Goal: Task Accomplishment & Management: Use online tool/utility

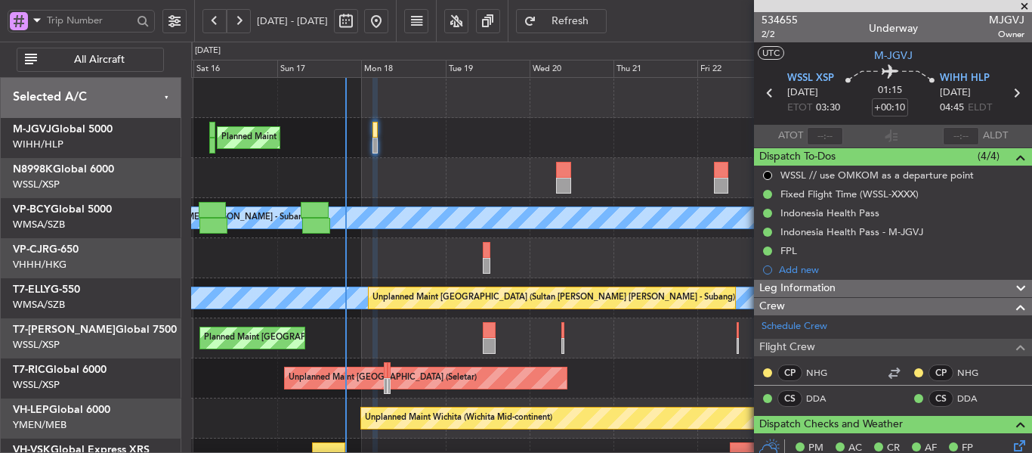
type input "[PERSON_NAME] (LEU)"
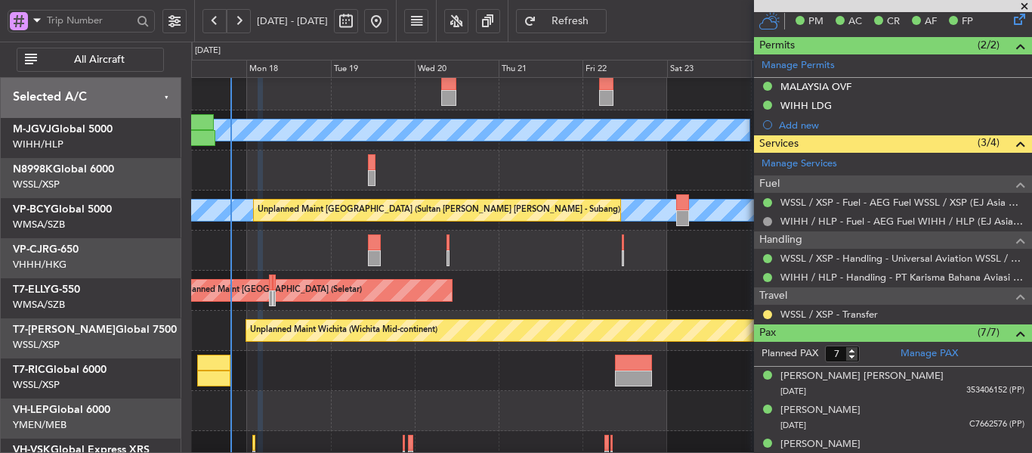
scroll to position [105, 0]
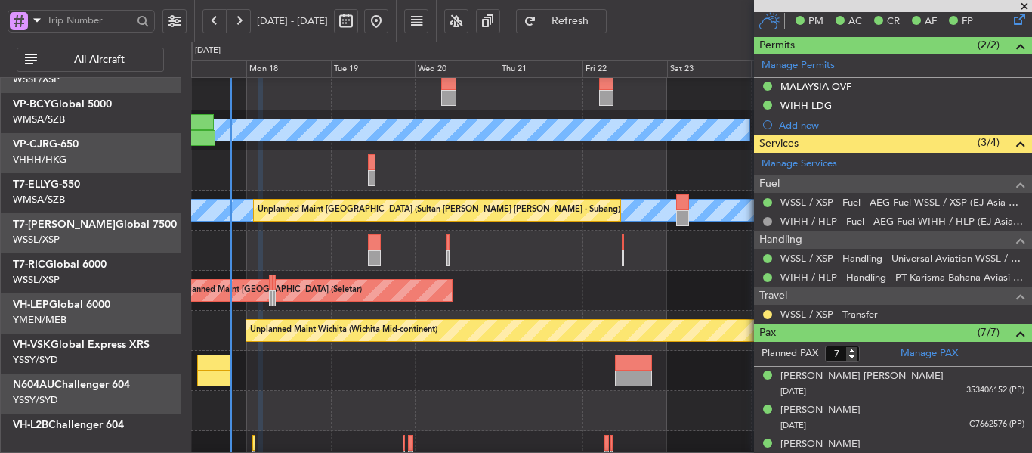
click at [434, 147] on div "[PERSON_NAME] [GEOGRAPHIC_DATA] (Sultan [PERSON_NAME] [PERSON_NAME] - Subang) P…" at bounding box center [611, 230] width 840 height 481
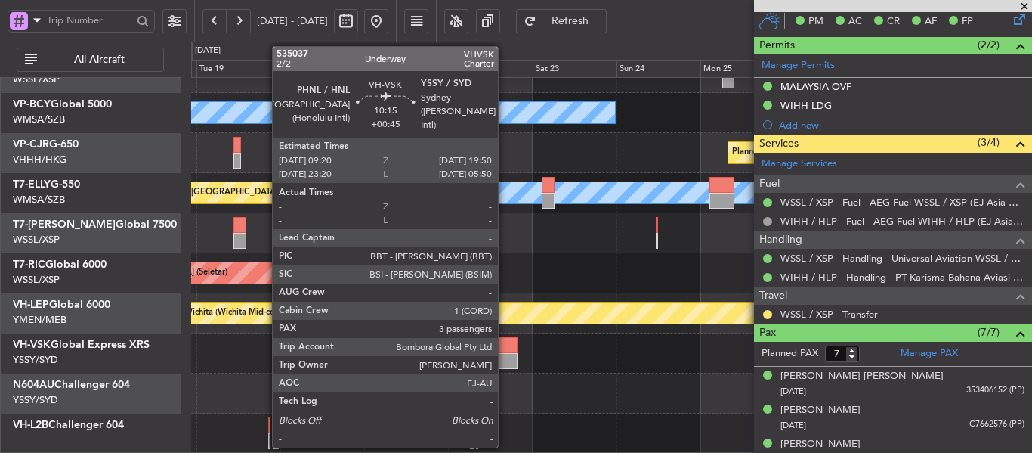
click at [505, 350] on div at bounding box center [499, 345] width 37 height 16
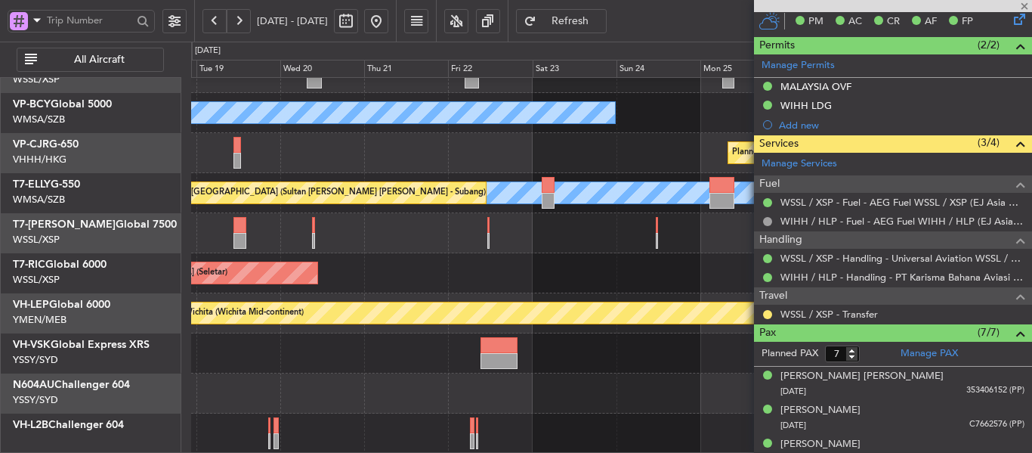
type input "+00:45"
type input "3"
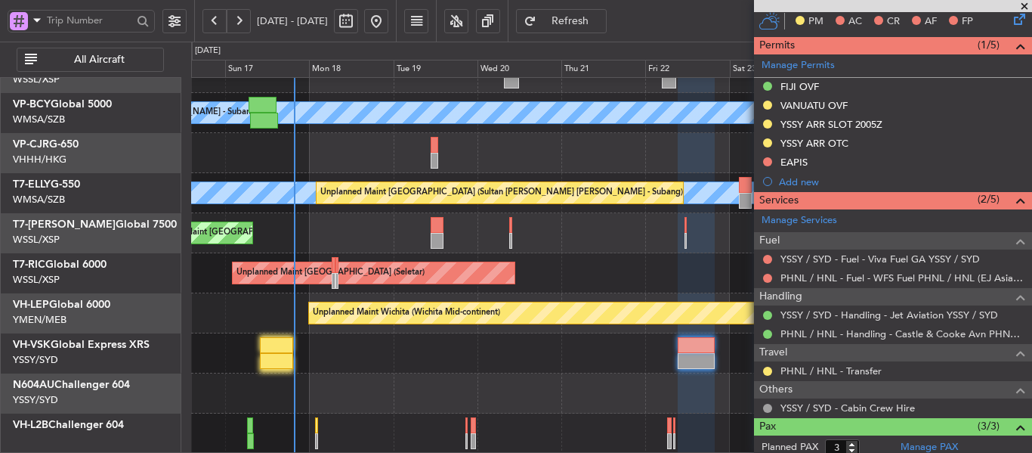
click at [592, 213] on div "Planned Maint [GEOGRAPHIC_DATA] (Seletar)" at bounding box center [611, 233] width 840 height 40
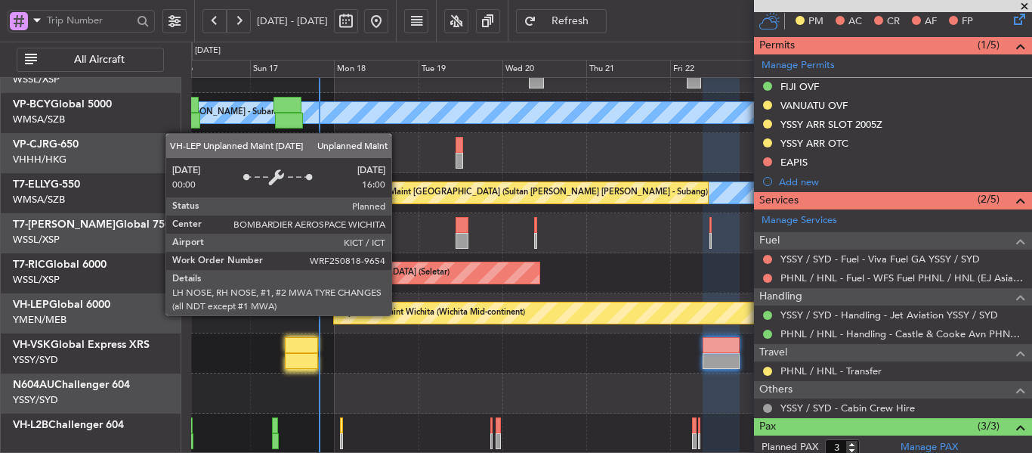
click at [481, 284] on div "[PERSON_NAME] [GEOGRAPHIC_DATA] (Sultan [PERSON_NAME] [PERSON_NAME] - Subang) P…" at bounding box center [611, 213] width 840 height 481
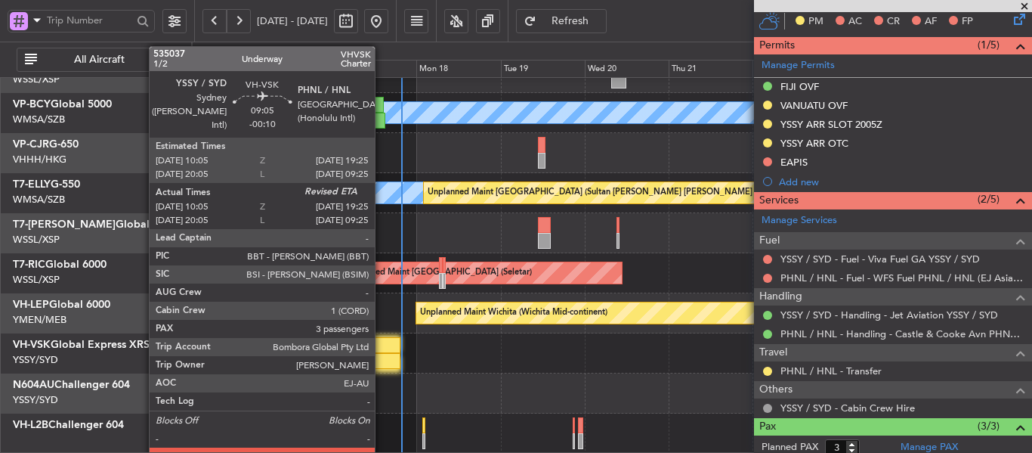
click at [382, 351] on div at bounding box center [383, 345] width 33 height 16
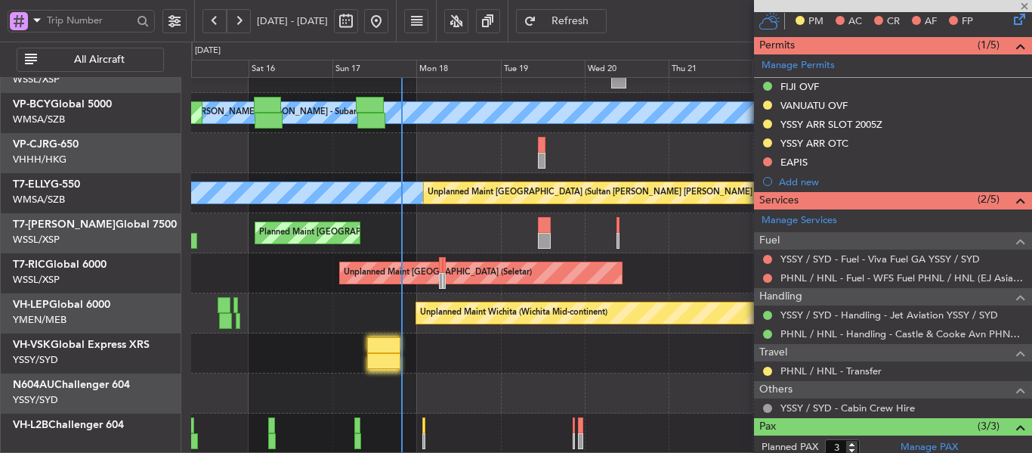
type input "-00:10"
type input "10:15"
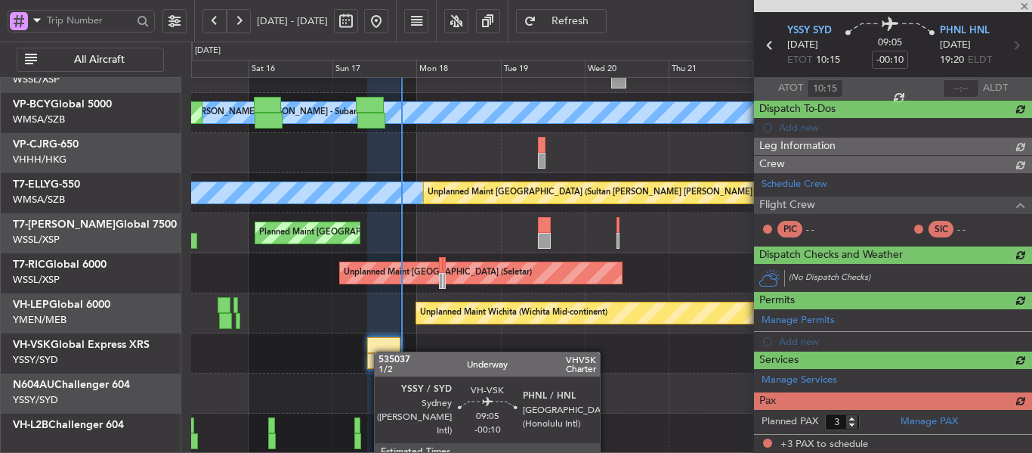
click at [382, 351] on div at bounding box center [383, 345] width 33 height 16
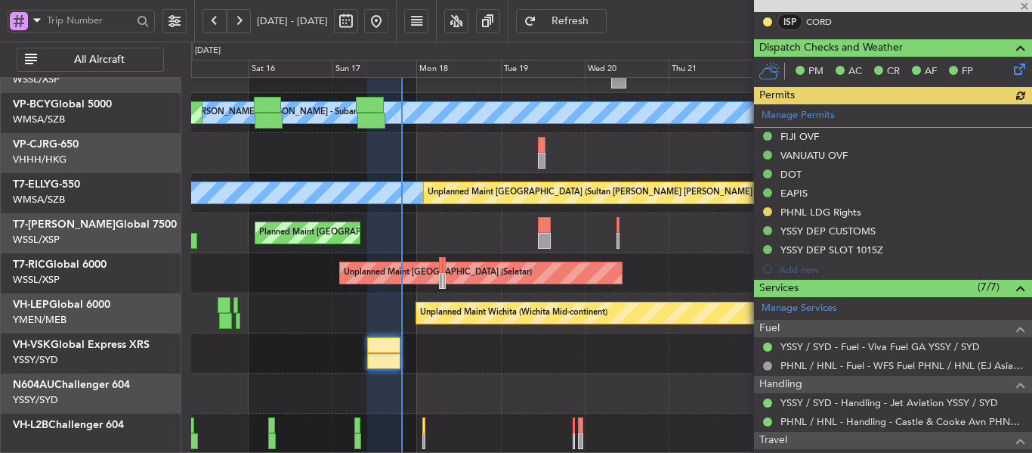
scroll to position [373, 0]
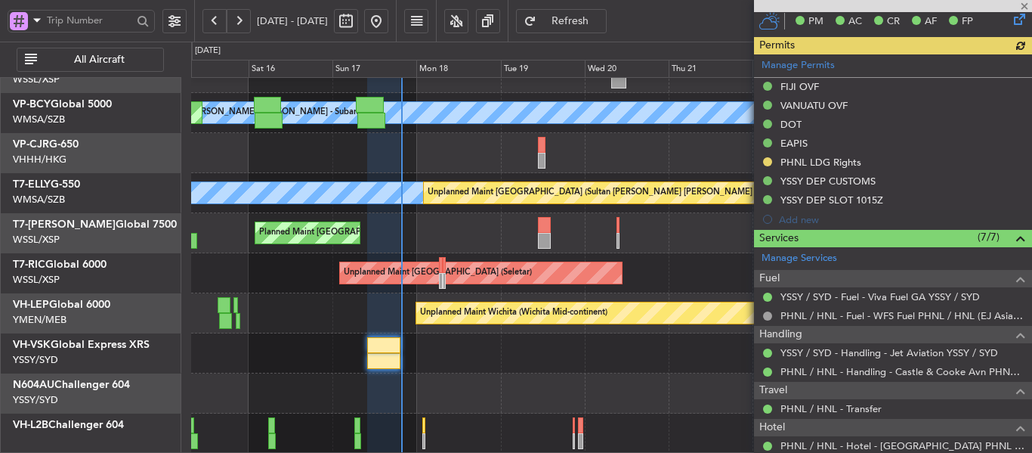
click at [769, 162] on div "Manage Permits FIJI OVF VANUATU OVF DOT EAPIS PHNL LDG Rights YSSY DEP CUSTOMS …" at bounding box center [893, 141] width 278 height 175
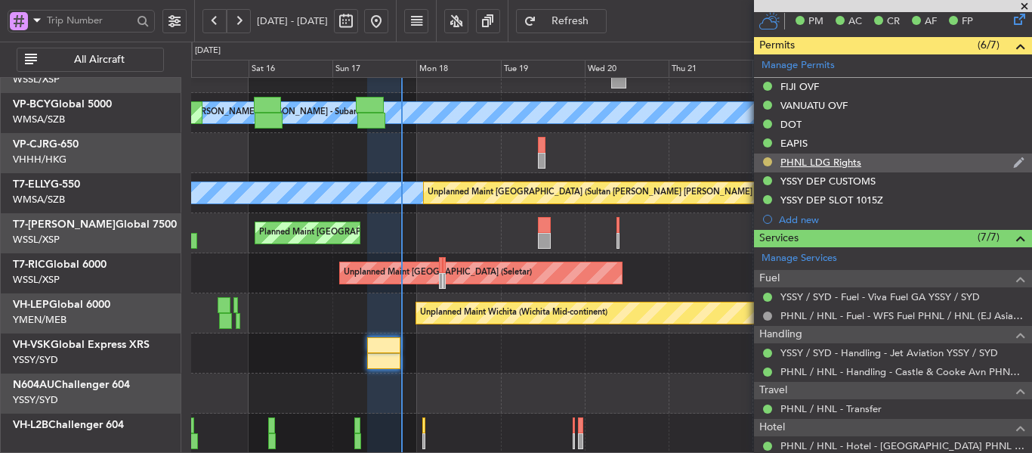
click at [764, 162] on button at bounding box center [767, 161] width 9 height 9
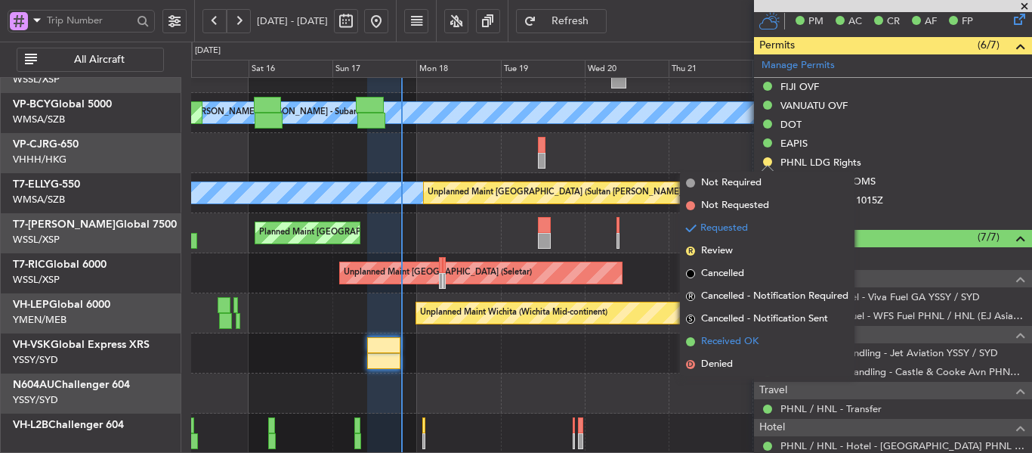
click at [688, 340] on span at bounding box center [690, 341] width 9 height 9
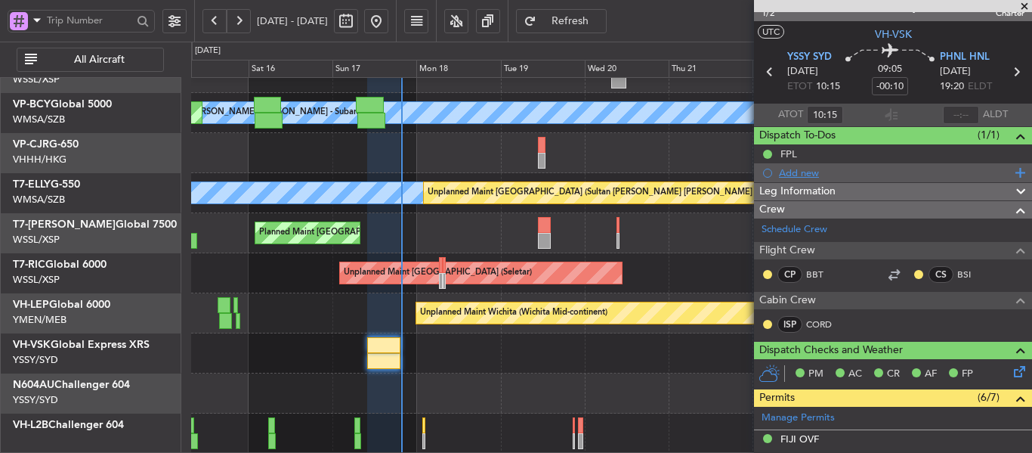
scroll to position [0, 0]
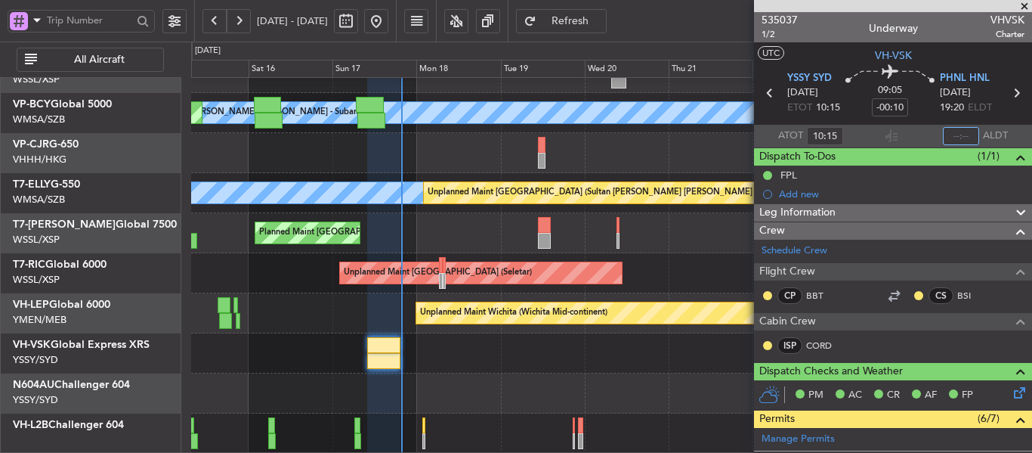
click at [951, 134] on input "text" at bounding box center [961, 136] width 36 height 18
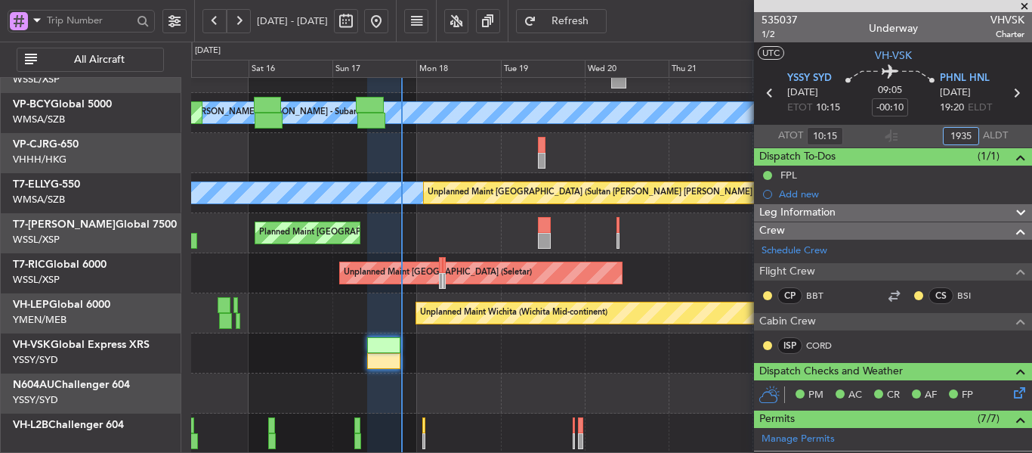
click at [725, 148] on div "Planned Maint [GEOGRAPHIC_DATA] ([GEOGRAPHIC_DATA] Intl) Planned Maint [GEOGRAP…" at bounding box center [611, 153] width 840 height 40
type input "19:35"
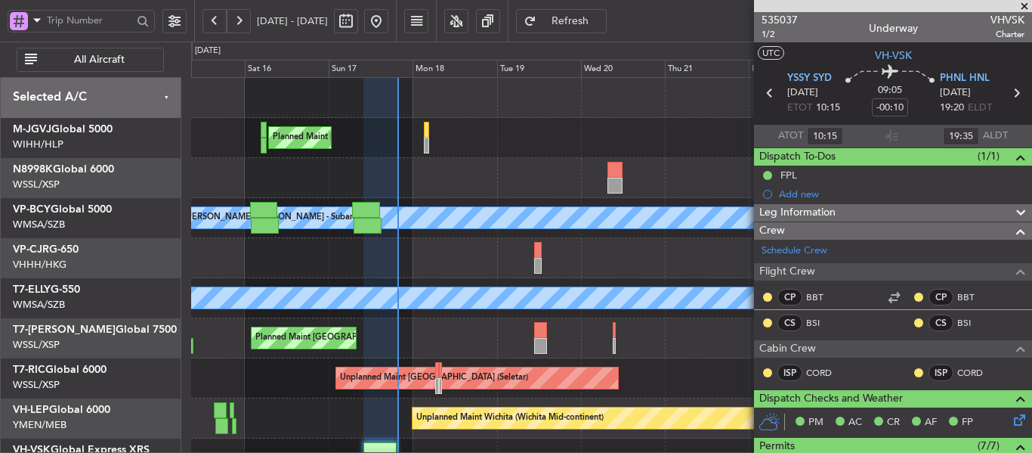
click at [468, 343] on div "Planned Maint [GEOGRAPHIC_DATA] (Seletar) Planned Maint [GEOGRAPHIC_DATA] (Sult…" at bounding box center [611, 318] width 840 height 481
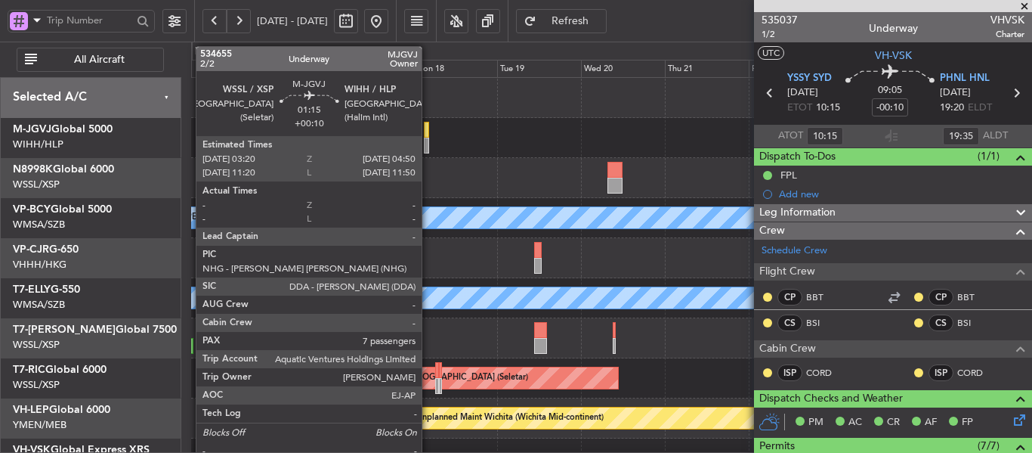
click at [428, 143] on div at bounding box center [426, 146] width 5 height 16
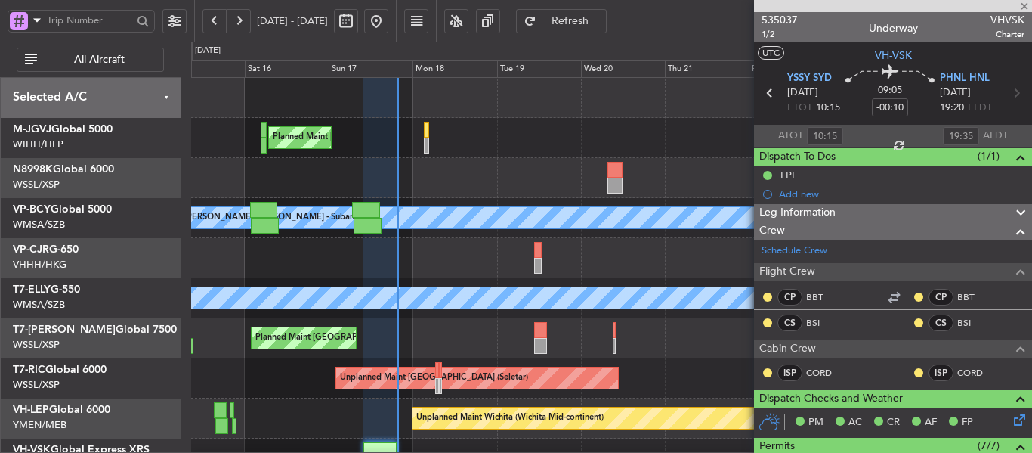
type input "+00:10"
type input "7"
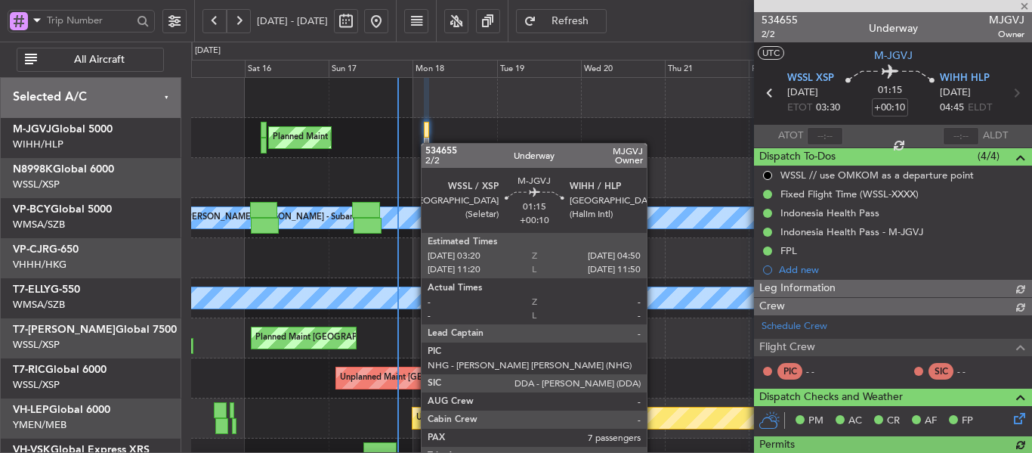
type input "[PERSON_NAME] (LEU)"
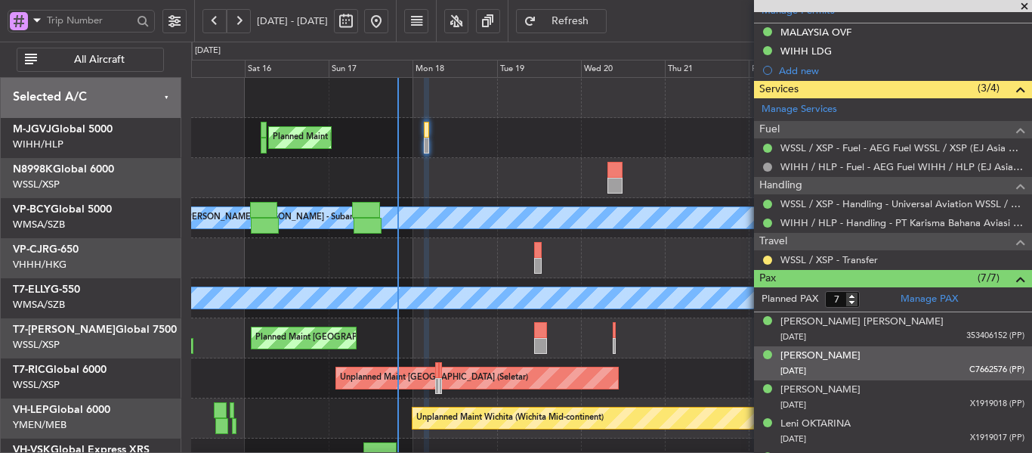
scroll to position [529, 0]
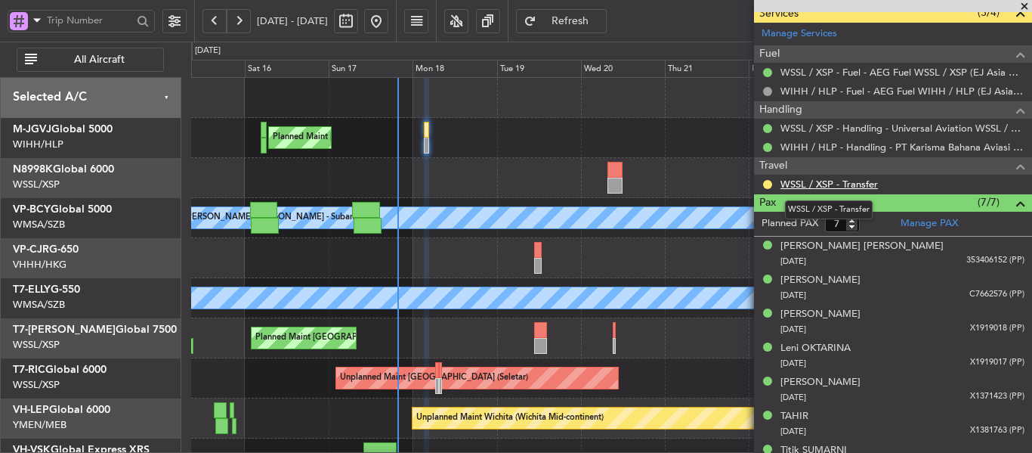
click at [818, 181] on link "WSSL / XSP - Transfer" at bounding box center [829, 184] width 97 height 13
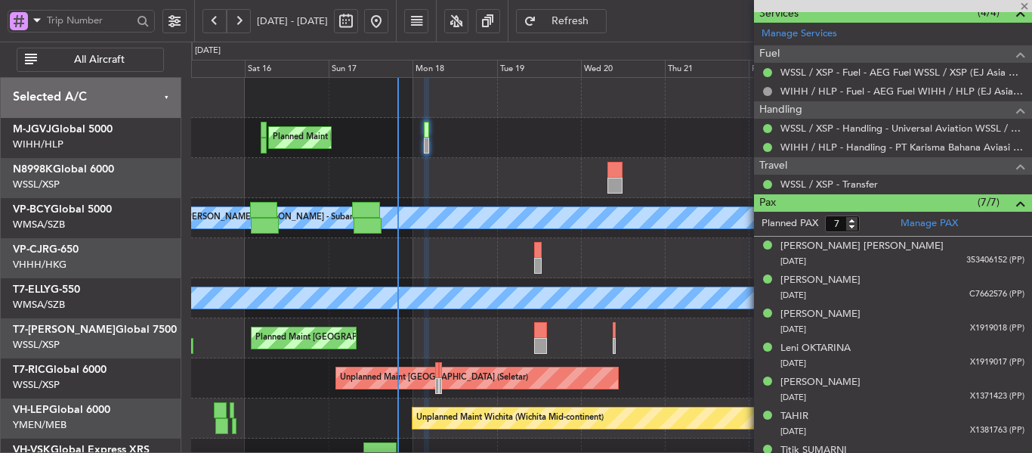
type input "[PERSON_NAME] (LEU)"
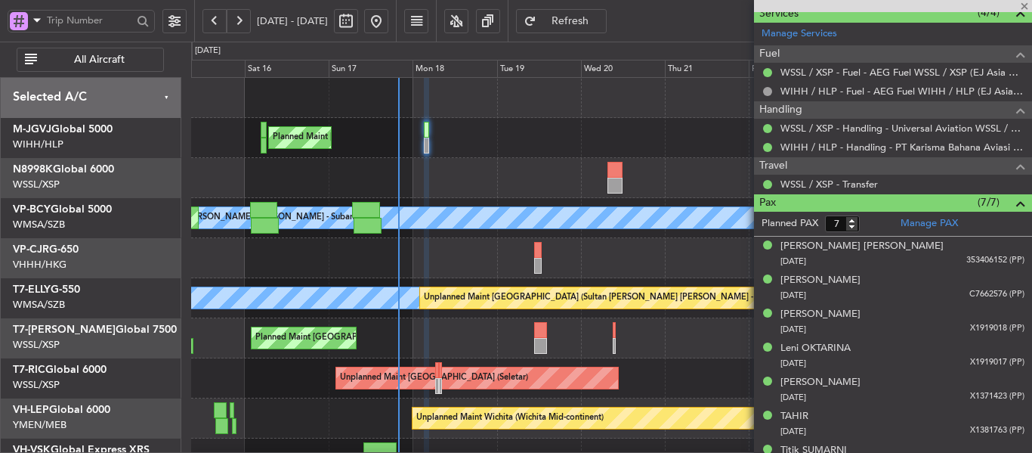
type input "[PERSON_NAME] (LEU)"
click at [1025, 8] on div at bounding box center [893, 6] width 278 height 12
click at [1025, 5] on span at bounding box center [1024, 7] width 15 height 14
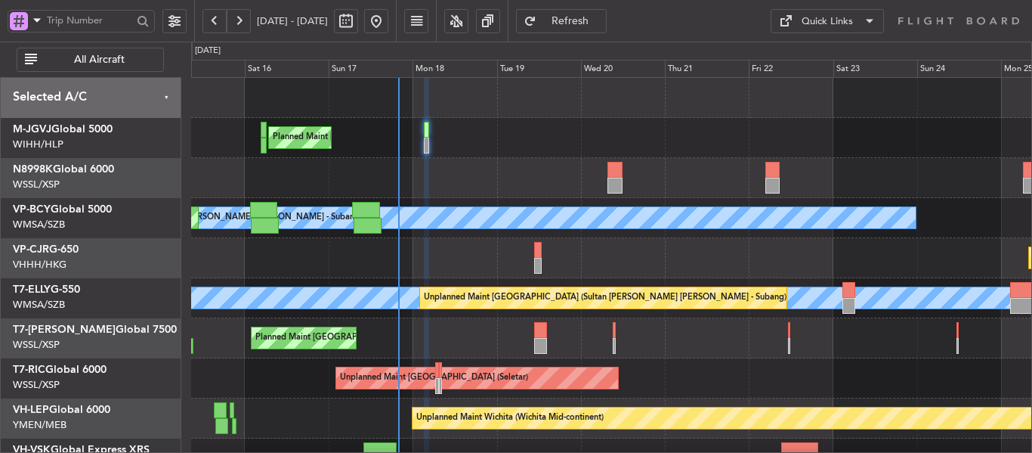
type input "0"
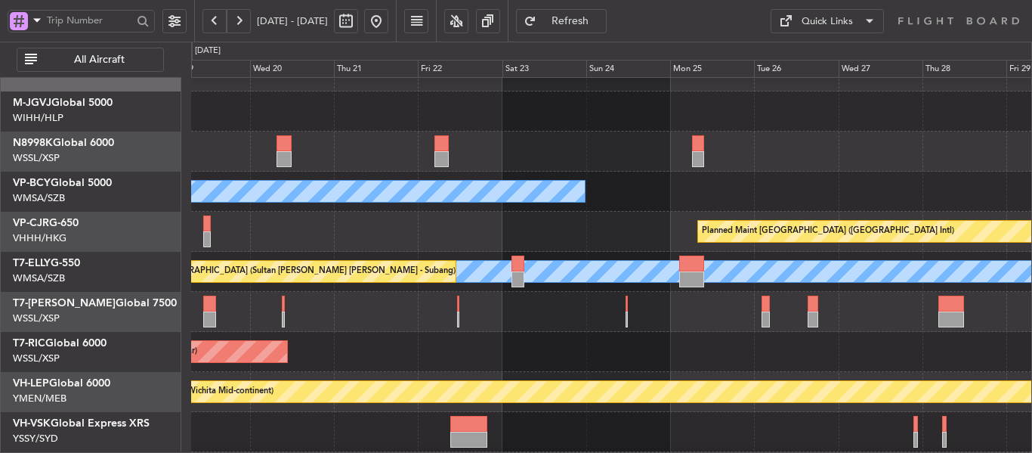
click at [431, 225] on div "Planned Maint [GEOGRAPHIC_DATA] ([GEOGRAPHIC_DATA] Intl)" at bounding box center [611, 232] width 840 height 40
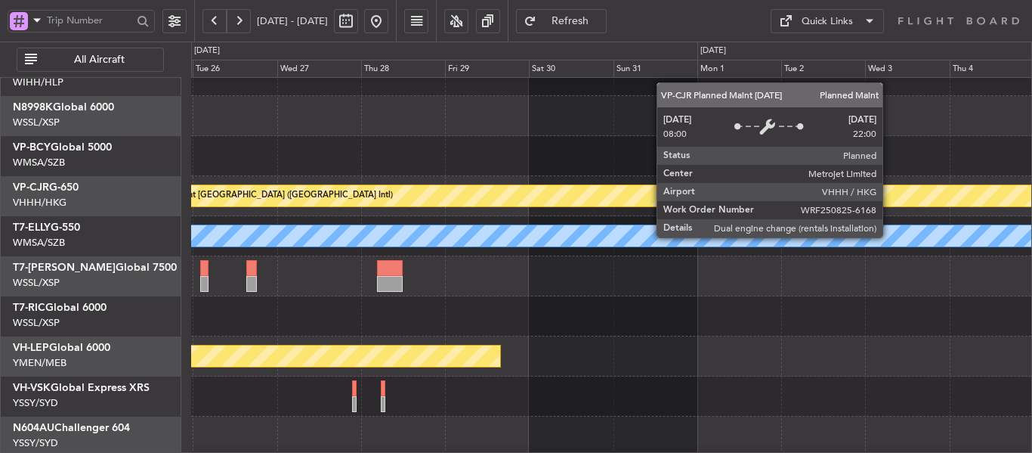
click at [424, 199] on div "Planned Maint [GEOGRAPHIC_DATA] ([GEOGRAPHIC_DATA] Intl)" at bounding box center [623, 195] width 972 height 21
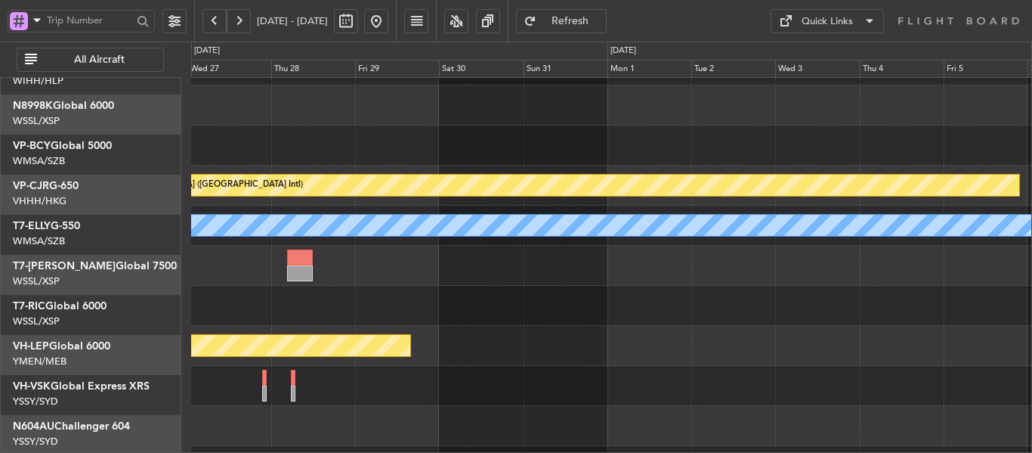
scroll to position [88, 0]
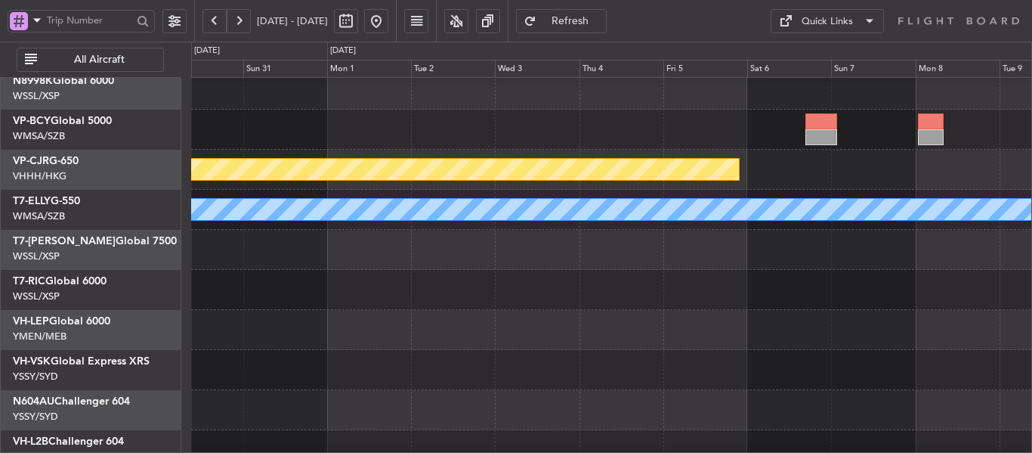
click at [467, 224] on div "MEL" at bounding box center [611, 210] width 840 height 40
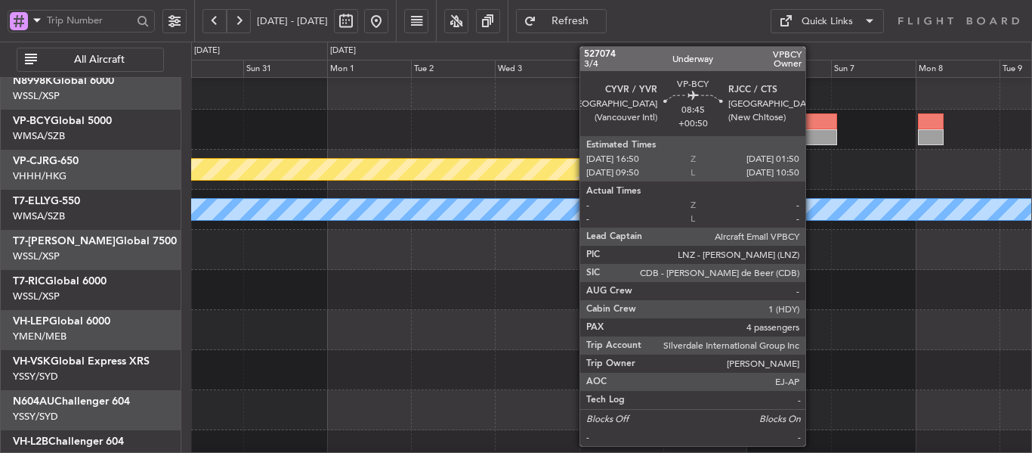
click at [812, 137] on div at bounding box center [821, 137] width 32 height 16
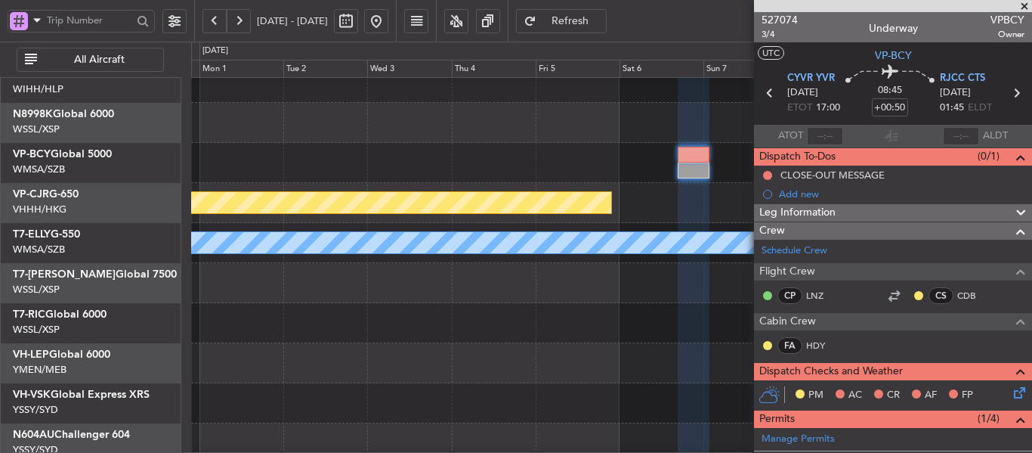
click at [495, 306] on div at bounding box center [611, 323] width 840 height 40
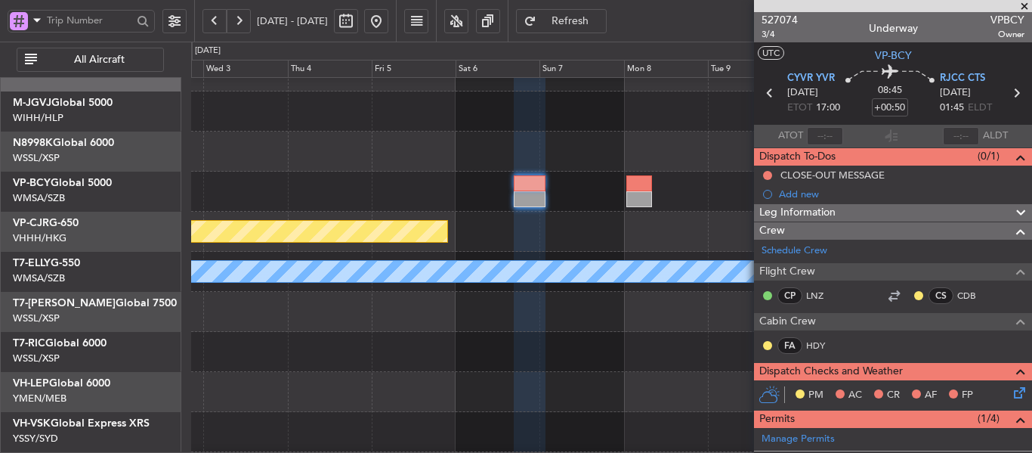
click at [441, 291] on div "Planned Maint [GEOGRAPHIC_DATA] ([GEOGRAPHIC_DATA] Intl) [PERSON_NAME] Planned …" at bounding box center [611, 291] width 840 height 481
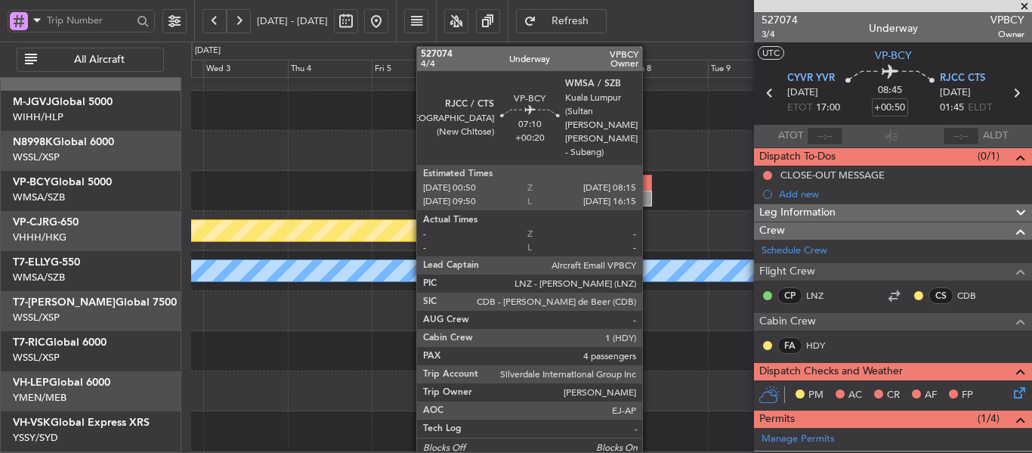
click at [649, 193] on div at bounding box center [639, 198] width 26 height 16
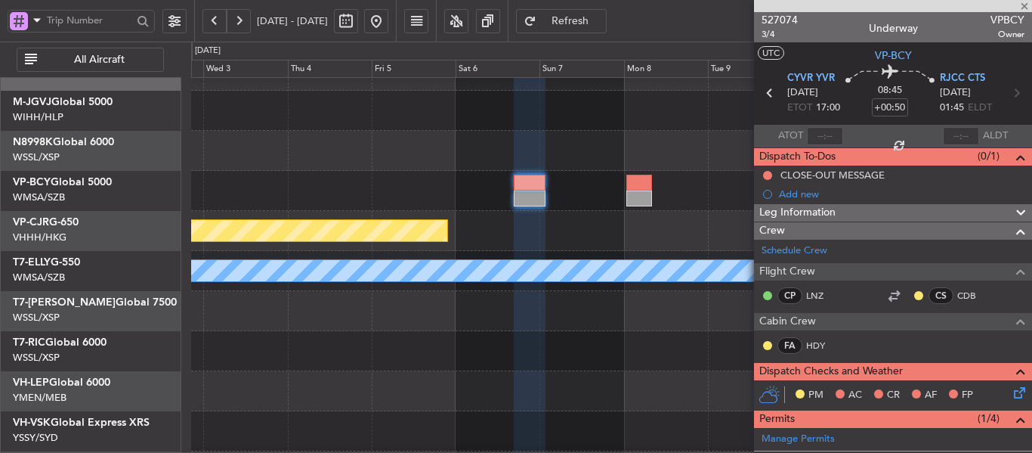
type input "+00:20"
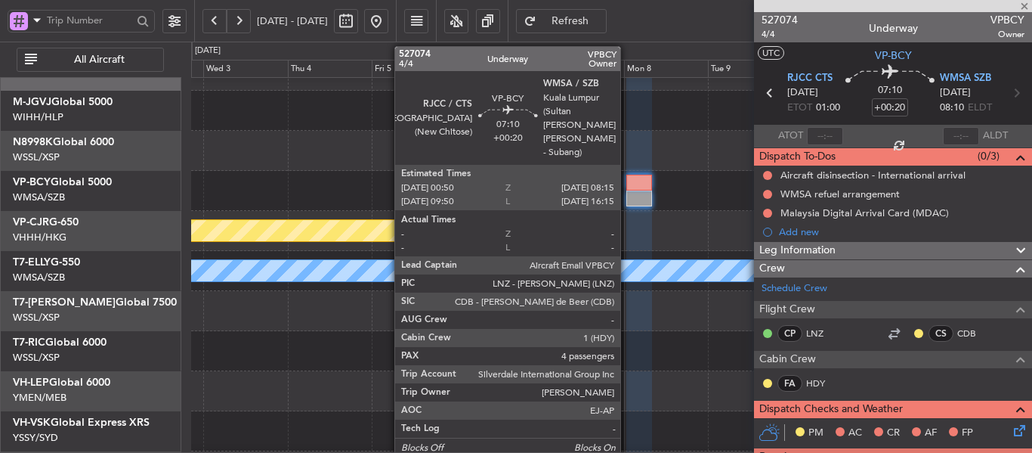
scroll to position [103, 0]
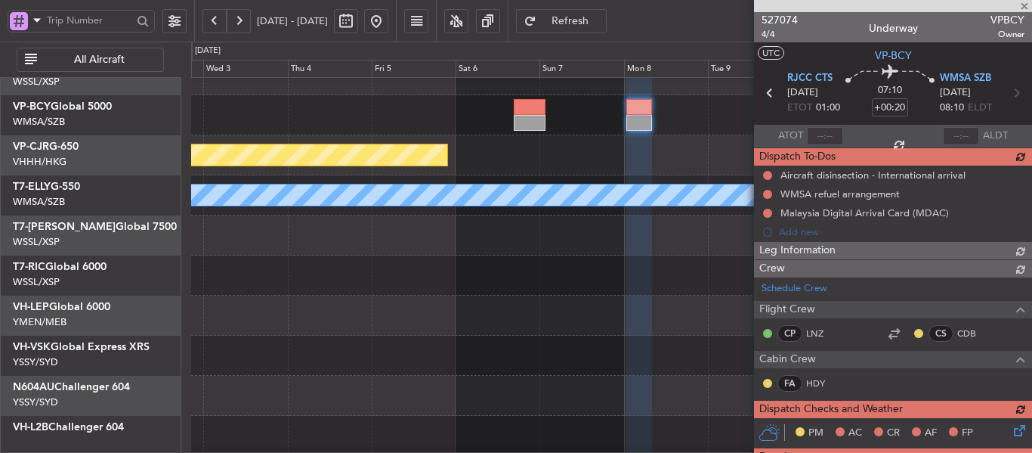
click at [218, 18] on button at bounding box center [214, 21] width 24 height 24
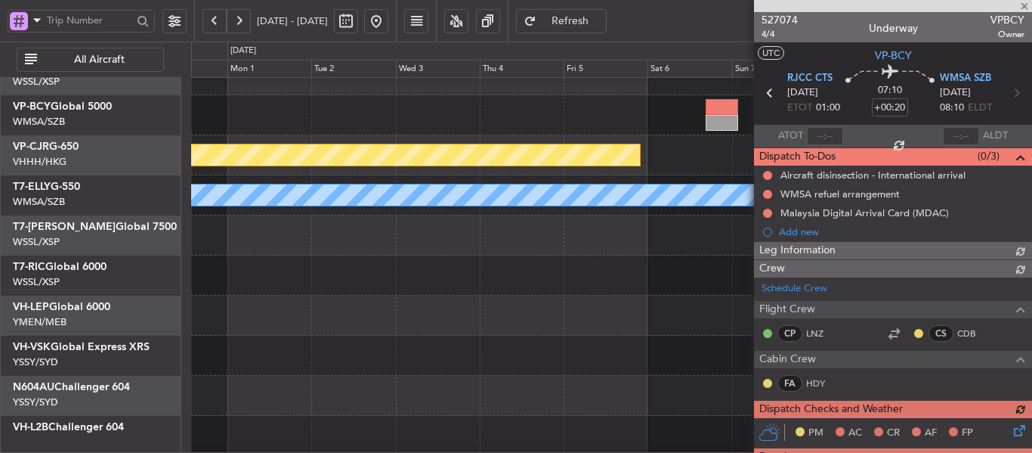
click at [218, 18] on button at bounding box center [214, 21] width 24 height 24
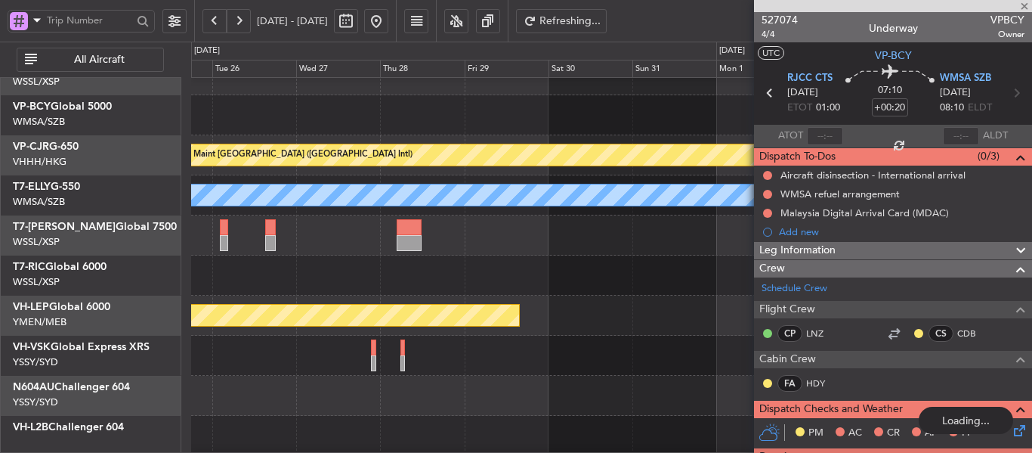
click at [218, 18] on button at bounding box center [214, 21] width 24 height 24
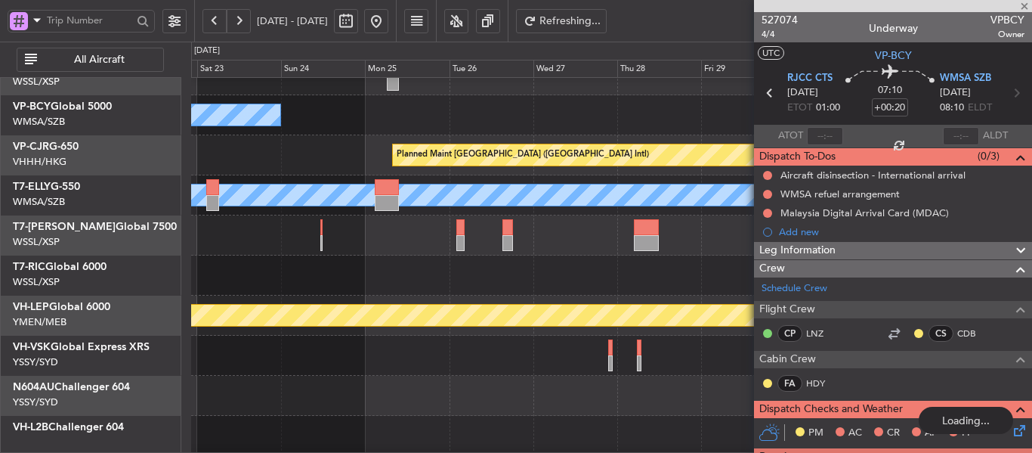
click at [218, 18] on button at bounding box center [214, 21] width 24 height 24
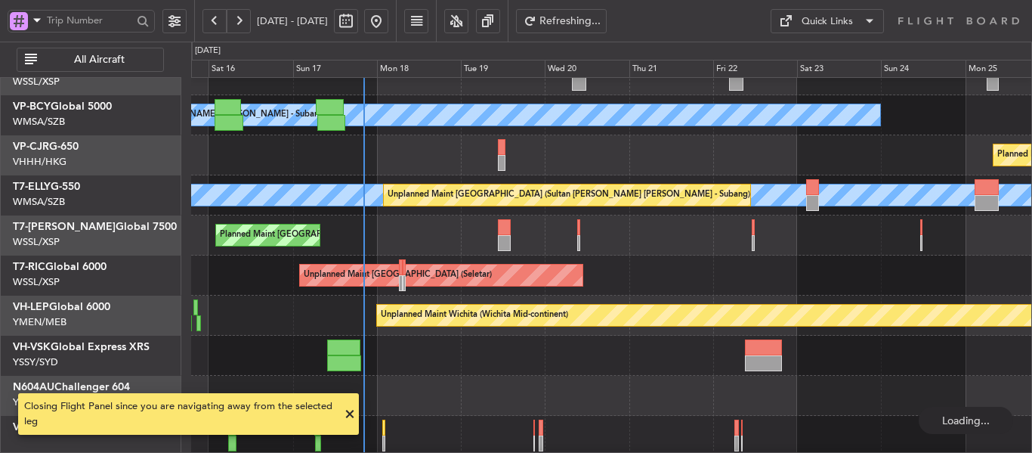
click at [218, 18] on button at bounding box center [214, 21] width 24 height 24
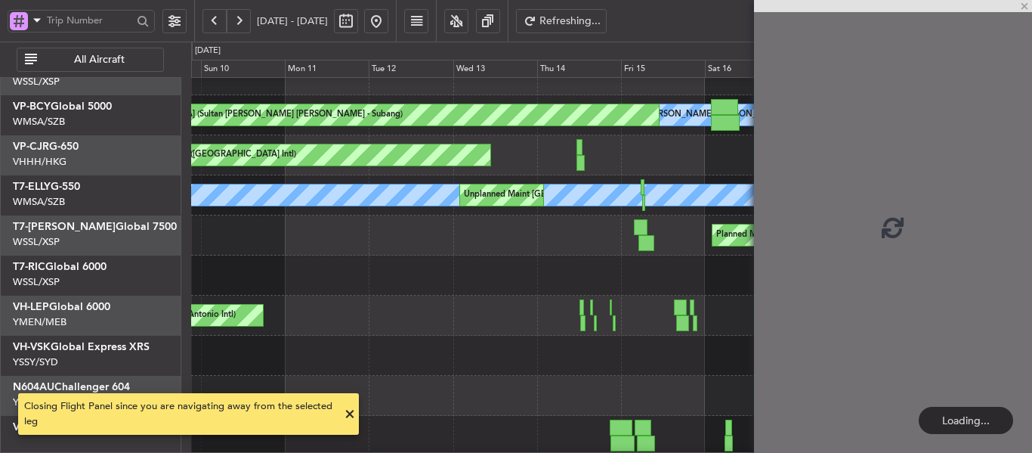
click at [218, 18] on button at bounding box center [214, 21] width 24 height 24
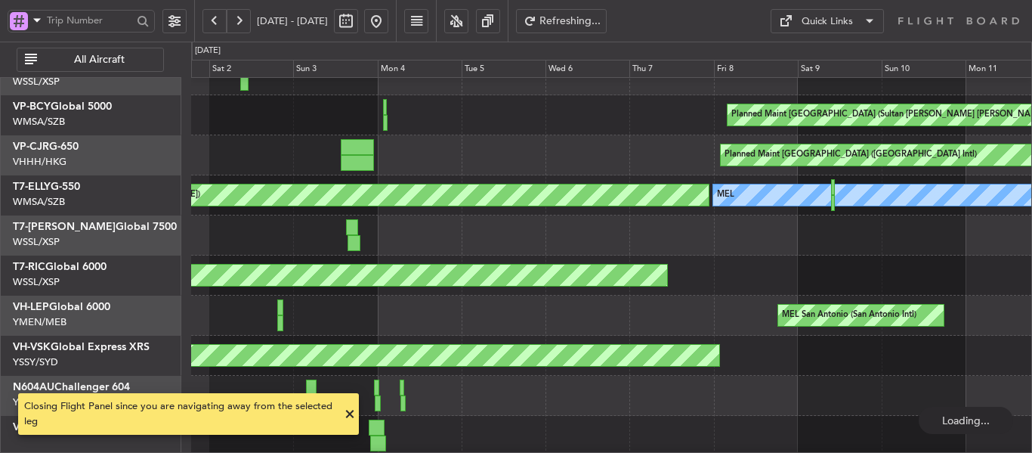
click at [218, 18] on button at bounding box center [214, 21] width 24 height 24
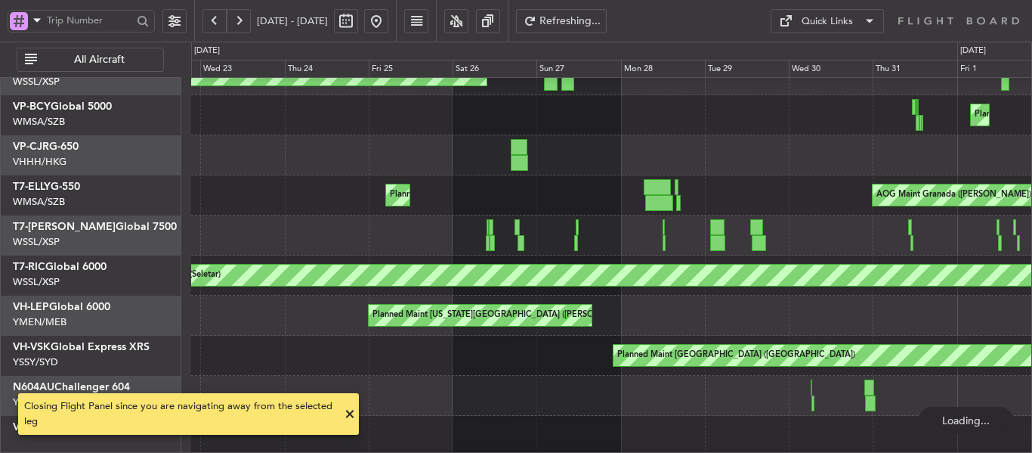
click at [218, 18] on button at bounding box center [214, 21] width 24 height 24
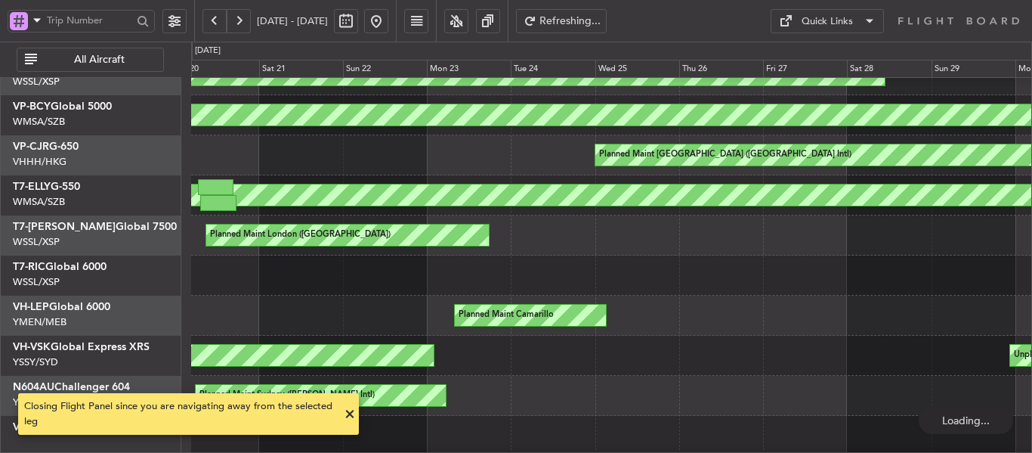
click at [218, 18] on button at bounding box center [214, 21] width 24 height 24
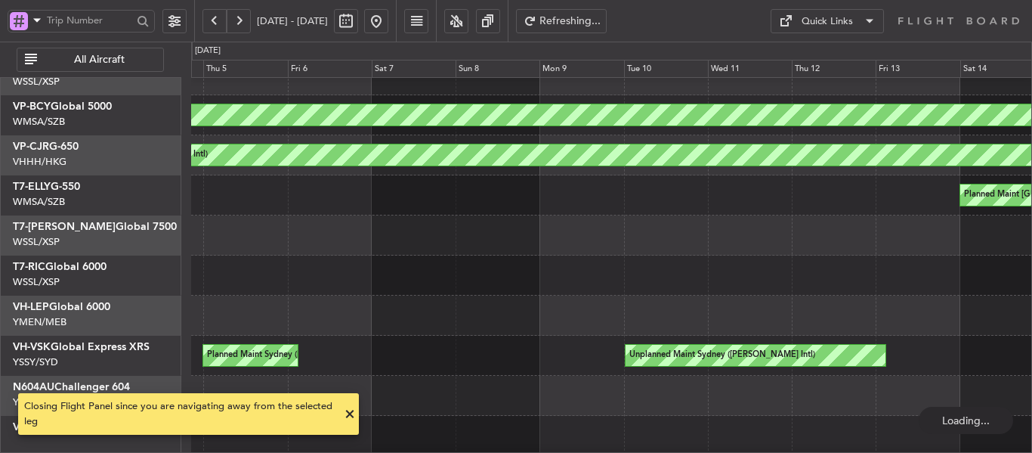
click at [218, 18] on button at bounding box center [214, 21] width 24 height 24
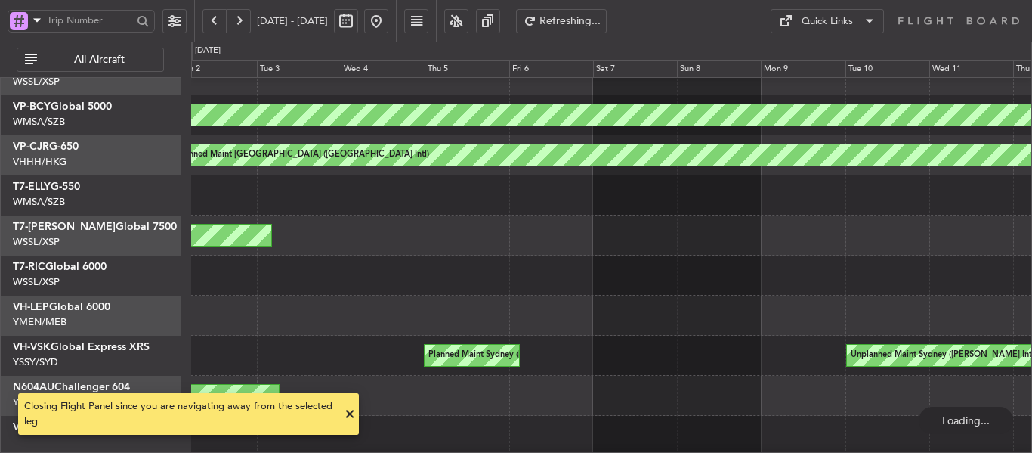
click at [218, 18] on button at bounding box center [214, 21] width 24 height 24
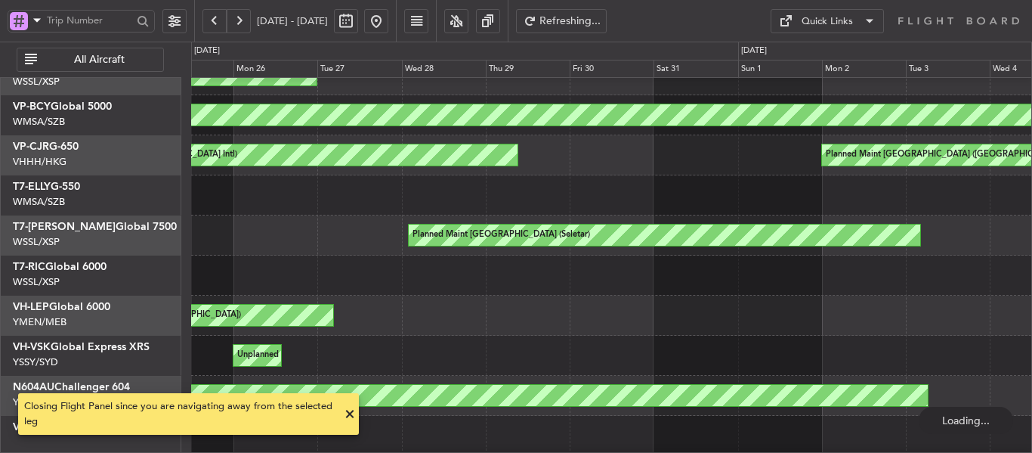
click at [218, 18] on button at bounding box center [214, 21] width 24 height 24
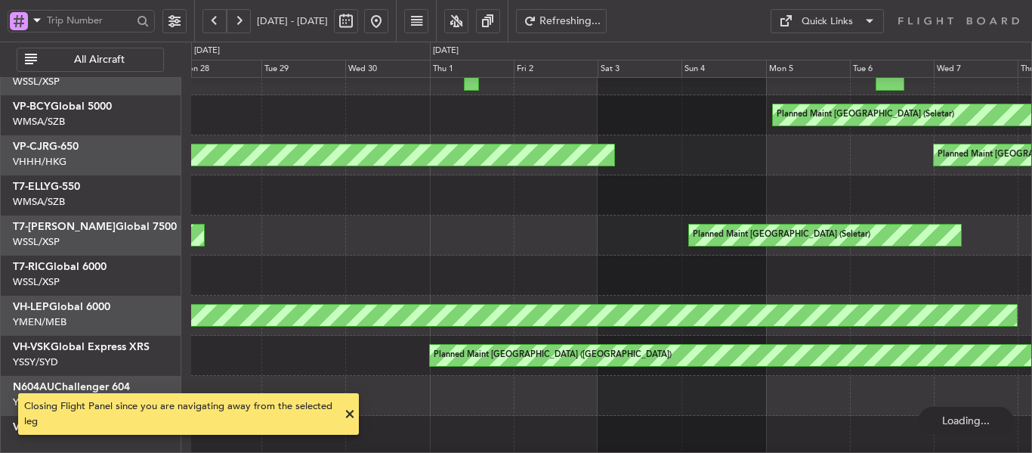
click at [218, 18] on button at bounding box center [214, 21] width 24 height 24
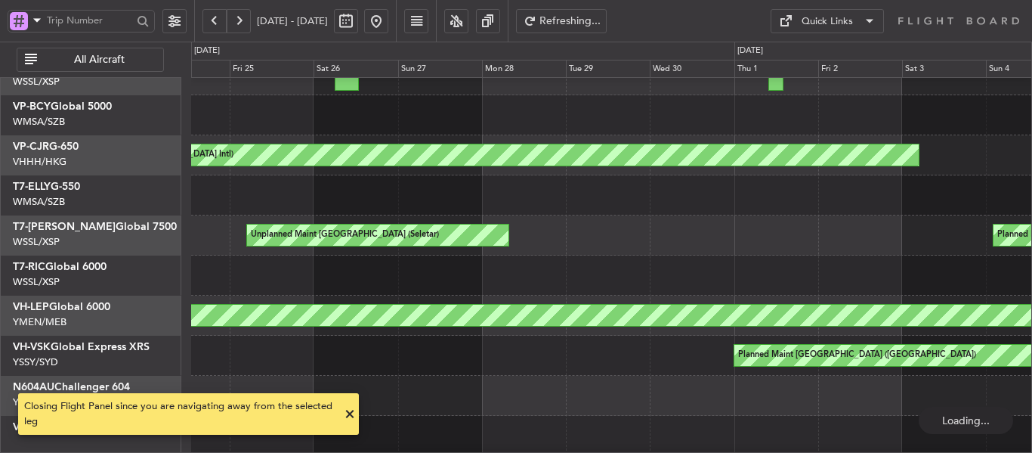
click at [218, 18] on button at bounding box center [214, 21] width 24 height 24
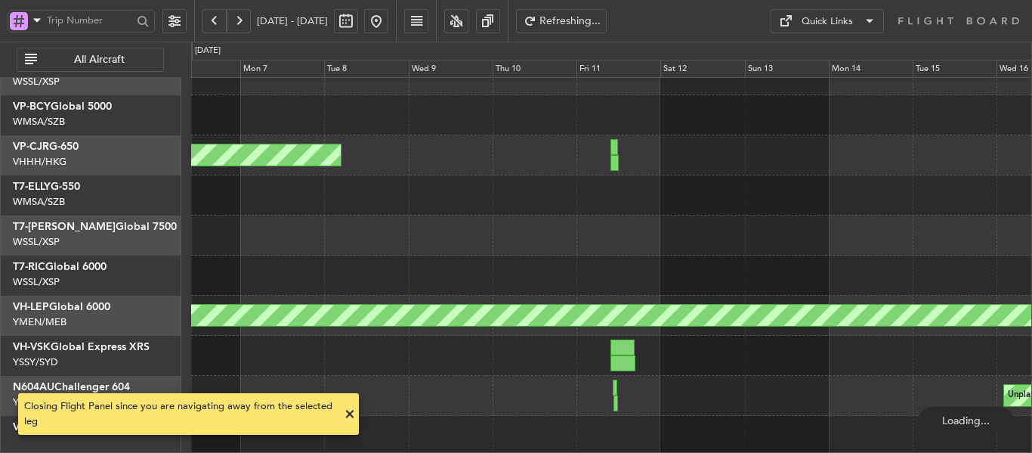
click at [218, 18] on button at bounding box center [214, 21] width 24 height 24
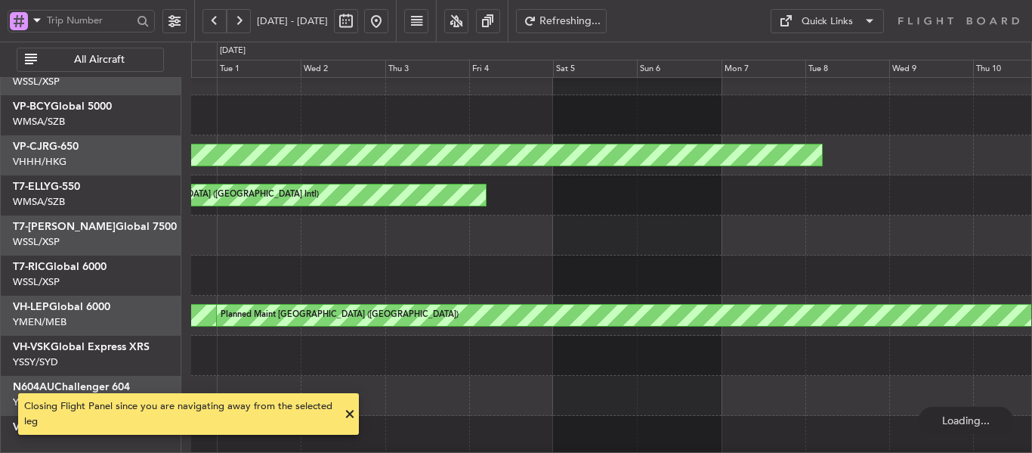
click at [218, 18] on button at bounding box center [214, 21] width 24 height 24
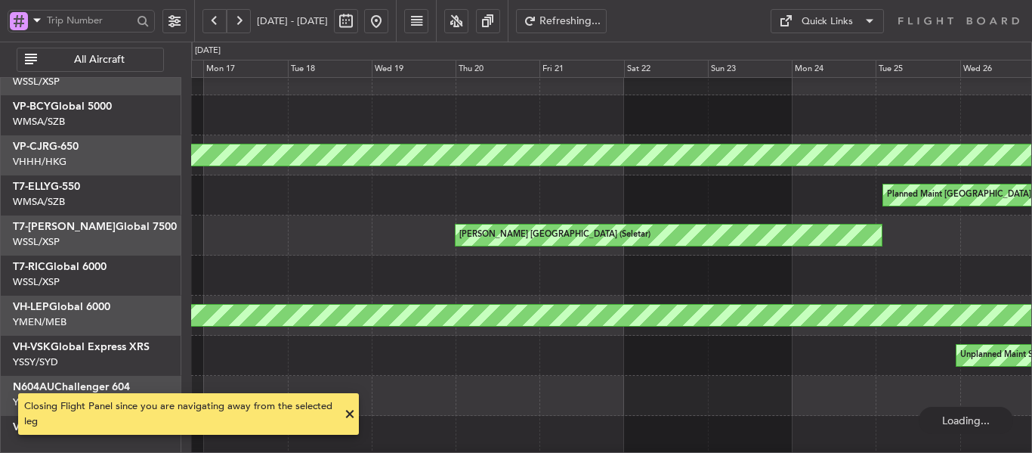
click at [237, 21] on button at bounding box center [239, 21] width 24 height 24
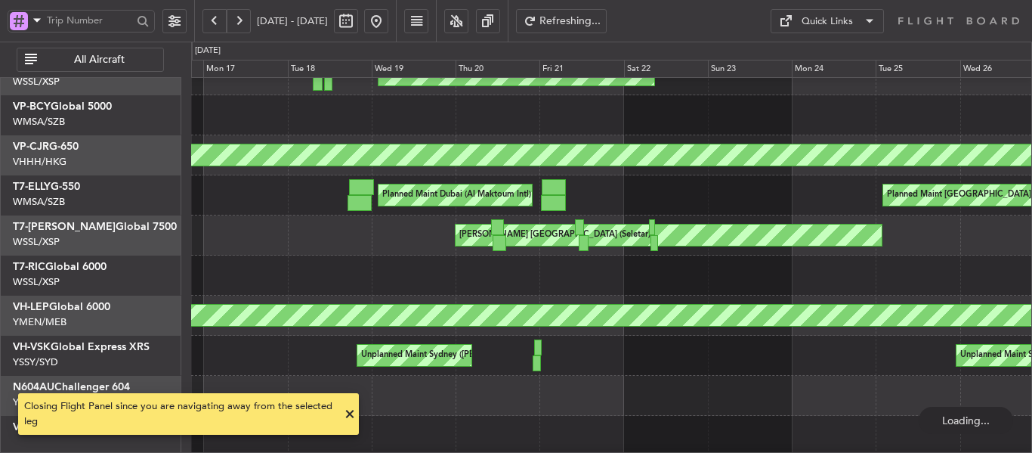
click at [237, 21] on button at bounding box center [239, 21] width 24 height 24
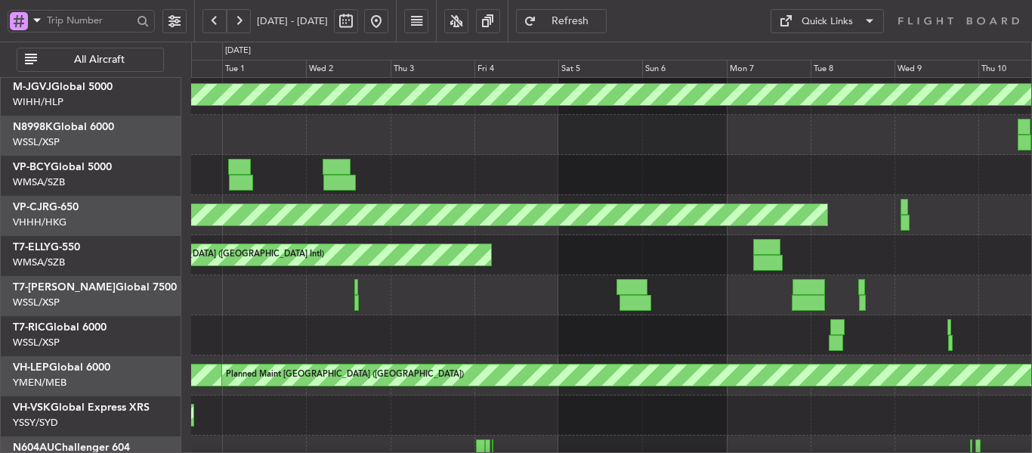
scroll to position [43, 0]
click at [667, 308] on div at bounding box center [611, 295] width 840 height 40
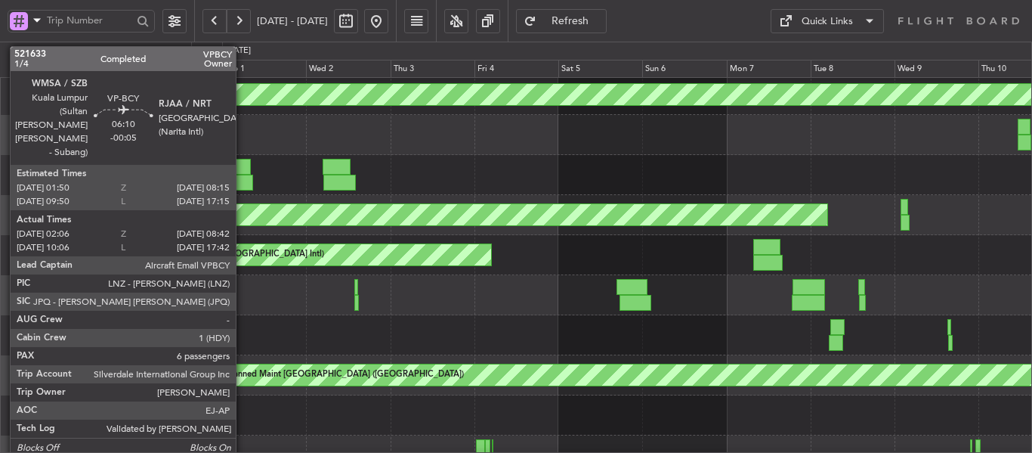
click at [243, 175] on div at bounding box center [241, 183] width 25 height 16
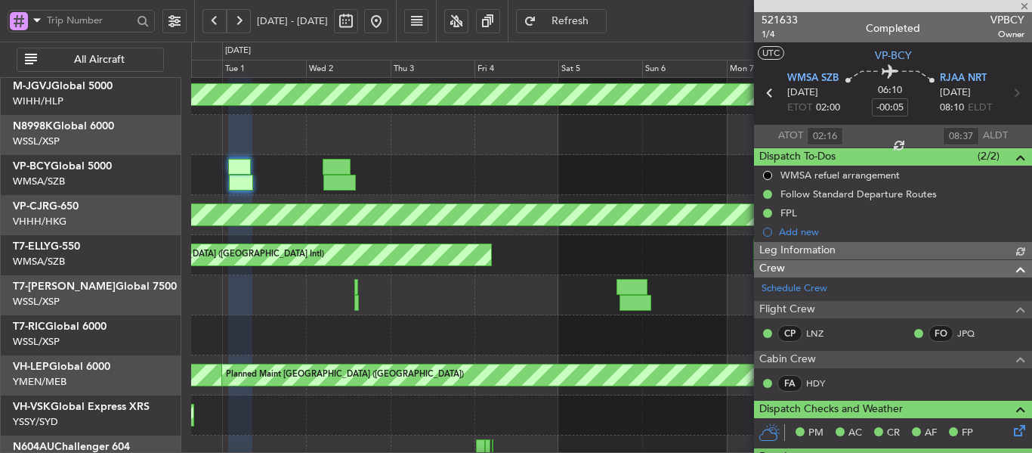
type input "[PERSON_NAME] (BTA)"
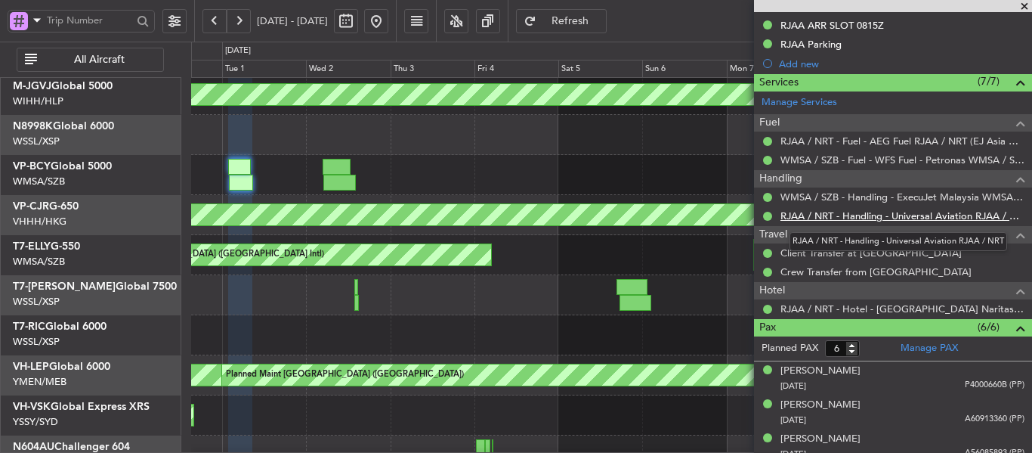
scroll to position [453, 0]
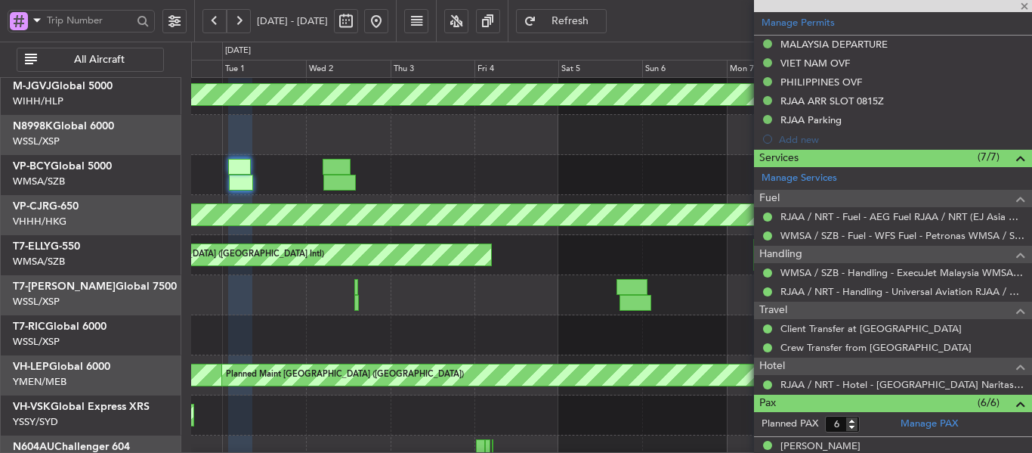
type input "[PERSON_NAME] (BTA)"
